Goal: Check status: Check status

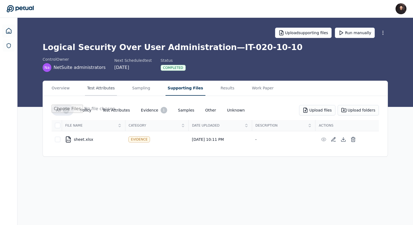
click at [110, 91] on button "Test Attributes" at bounding box center [101, 88] width 32 height 15
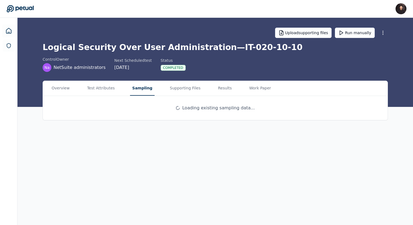
click at [137, 91] on button "Sampling" at bounding box center [142, 88] width 25 height 15
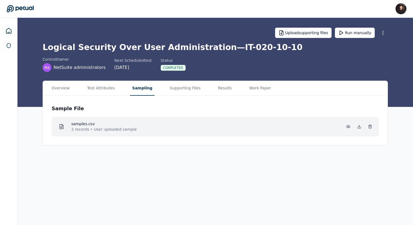
click at [122, 129] on p "2 records • User uploaded sample" at bounding box center [103, 129] width 65 height 5
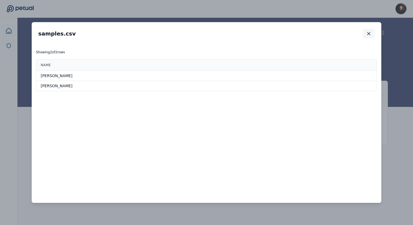
click at [369, 35] on icon "button" at bounding box center [368, 33] width 5 height 5
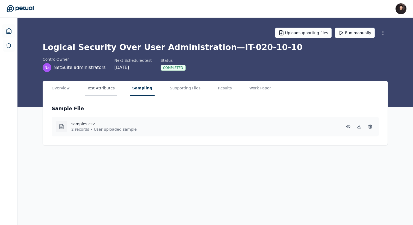
click at [97, 90] on button "Test Attributes" at bounding box center [101, 88] width 32 height 15
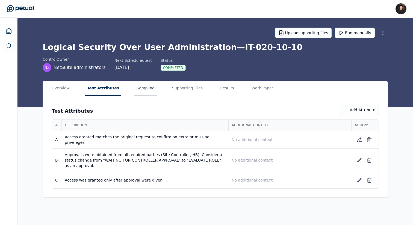
click at [135, 90] on button "Sampling" at bounding box center [146, 88] width 22 height 15
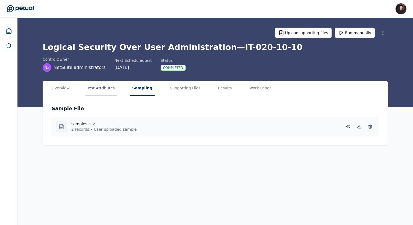
click at [106, 90] on button "Test Attributes" at bounding box center [101, 88] width 32 height 15
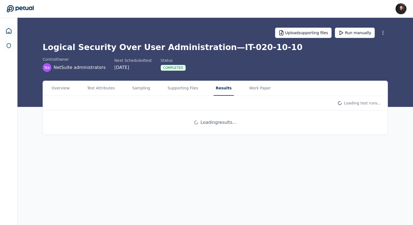
click at [215, 87] on button "Results" at bounding box center [224, 88] width 20 height 15
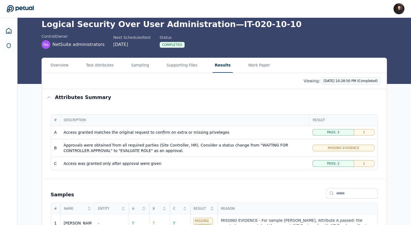
scroll to position [75, 0]
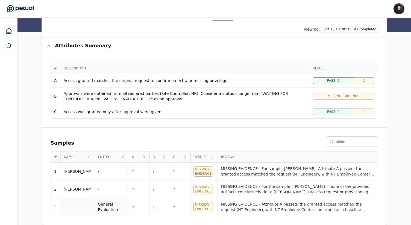
click at [107, 208] on div "General Evaluation" at bounding box center [112, 206] width 28 height 11
click at [107, 208] on body "[PERSON_NAME] [PERSON_NAME][EMAIL_ADDRESS] Sign out Upload supporting files Run…" at bounding box center [205, 75] width 411 height 300
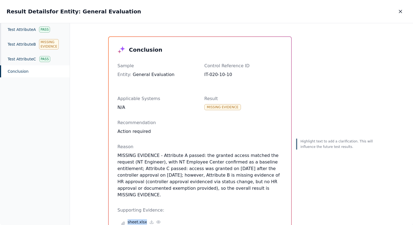
drag, startPoint x: 130, startPoint y: 74, endPoint x: 182, endPoint y: 74, distance: 51.7
click at [182, 74] on div "Entity : General Evaluation" at bounding box center [157, 74] width 78 height 7
copy div "General Evaluation"
click at [35, 56] on div "Test Attribute C Pass" at bounding box center [35, 59] width 70 height 13
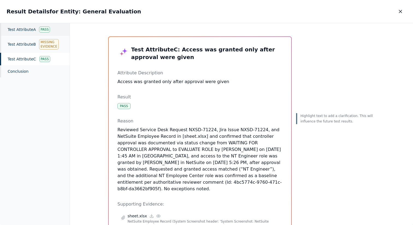
click at [34, 34] on div "Test Attribute A Pass" at bounding box center [35, 29] width 70 height 13
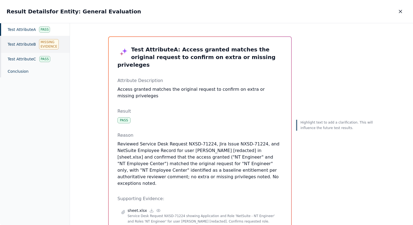
click at [33, 43] on div "Test Attribute B Missing Evidence" at bounding box center [35, 44] width 70 height 17
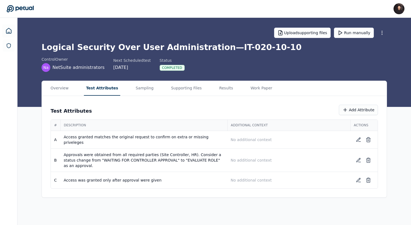
click at [104, 86] on button "Test Attributes" at bounding box center [102, 88] width 37 height 15
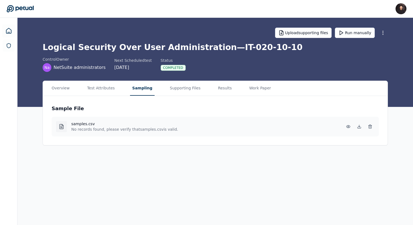
click at [133, 88] on button "Sampling" at bounding box center [142, 88] width 25 height 15
click at [109, 127] on p "2 records • User uploaded sample" at bounding box center [103, 129] width 65 height 5
click at [180, 134] on div "samples.csv 2 records • User uploaded sample" at bounding box center [216, 127] width 328 height 20
click at [216, 83] on button "Results" at bounding box center [225, 88] width 18 height 15
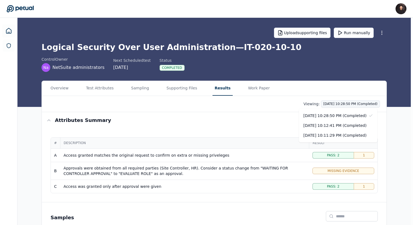
click at [331, 105] on html "[PERSON_NAME] [PERSON_NAME][EMAIL_ADDRESS] Sign out Upload supporting files Run…" at bounding box center [206, 150] width 413 height 300
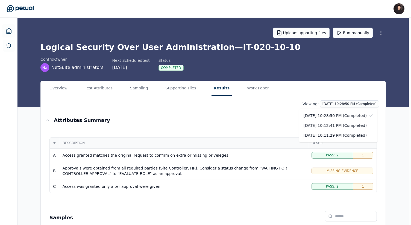
click at [245, 130] on html "[PERSON_NAME] [PERSON_NAME][EMAIL_ADDRESS] Sign out Upload supporting files Run…" at bounding box center [205, 150] width 411 height 300
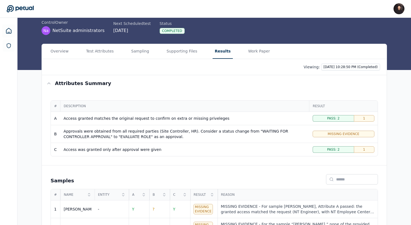
scroll to position [59, 0]
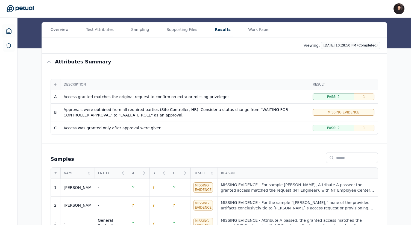
click at [131, 32] on main "Upload supporting files Run manually Logical Security Over User Administration …" at bounding box center [214, 100] width 394 height 282
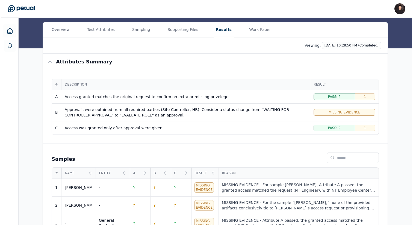
scroll to position [0, 0]
